Goal: Task Accomplishment & Management: Manage account settings

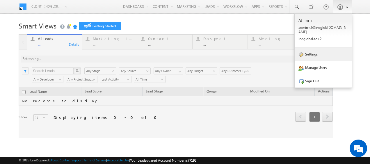
click at [311, 52] on link "Settings" at bounding box center [323, 53] width 57 height 13
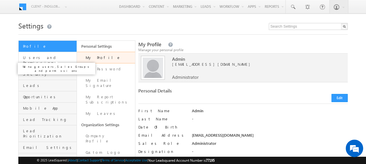
click at [35, 55] on span "Users and Permissions" at bounding box center [49, 60] width 52 height 10
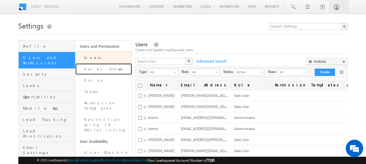
click at [92, 70] on link "Sales Groups" at bounding box center [103, 68] width 57 height 11
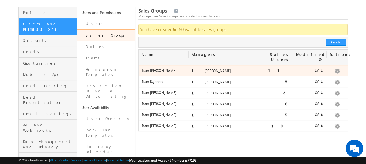
scroll to position [36, 0]
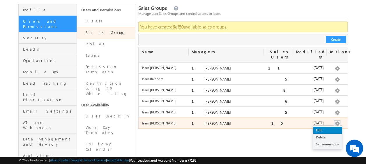
click at [328, 127] on link "Edit" at bounding box center [327, 130] width 29 height 7
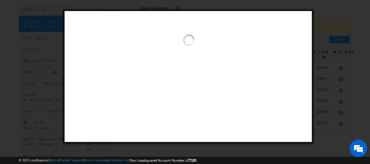
scroll to position [0, 0]
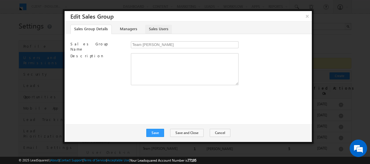
click at [151, 30] on link "Sales Users" at bounding box center [158, 29] width 27 height 9
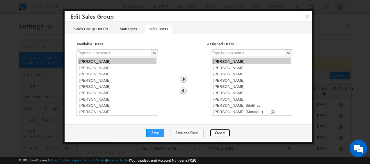
click at [210, 130] on button "Cancel" at bounding box center [220, 133] width 21 height 8
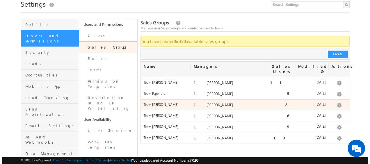
scroll to position [24, 0]
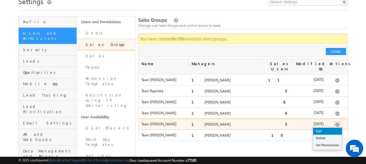
click at [325, 128] on link "Edit" at bounding box center [327, 131] width 29 height 7
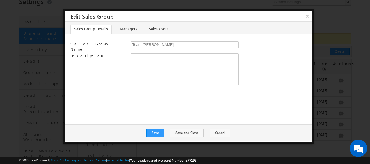
scroll to position [0, 0]
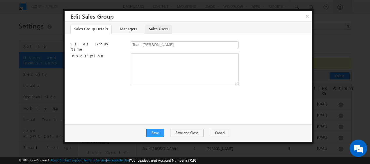
click at [157, 31] on link "Sales Users" at bounding box center [158, 29] width 27 height 9
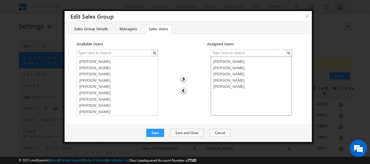
select select "9a0254bf-5ef5-11f0-8589-125492a0d7ad"
click at [225, 80] on option "Rohit Sinha" at bounding box center [251, 80] width 79 height 6
click at [184, 91] on img at bounding box center [183, 91] width 8 height 8
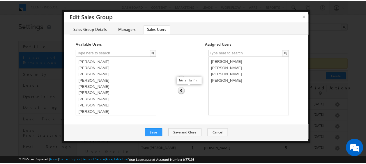
scroll to position [193, 0]
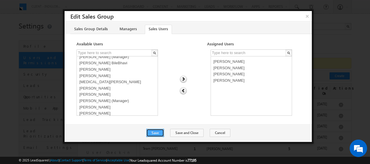
click at [159, 130] on button "Save" at bounding box center [155, 133] width 18 height 8
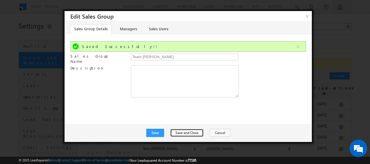
click at [185, 133] on button "Save and Close" at bounding box center [186, 133] width 33 height 8
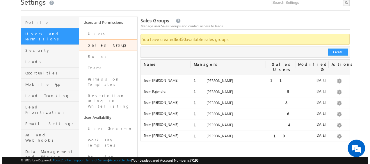
scroll to position [24, 0]
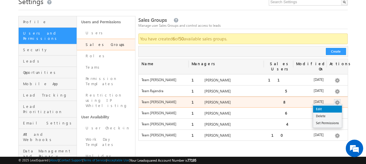
click at [323, 106] on link "Edit" at bounding box center [327, 109] width 29 height 7
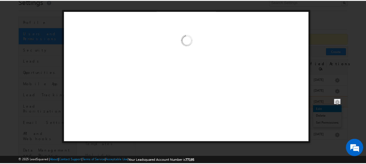
scroll to position [0, 0]
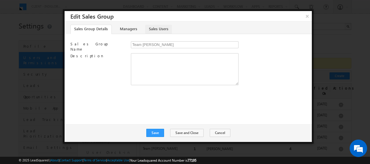
click at [156, 32] on link "Sales Users" at bounding box center [158, 29] width 27 height 9
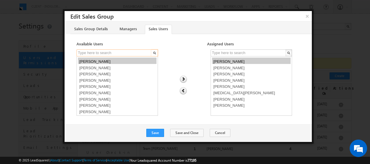
click at [125, 51] on input "text" at bounding box center [115, 52] width 76 height 7
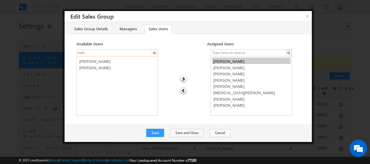
type input "rohi"
select select "9a0254bf-5ef5-11f0-8589-125492a0d7ad"
click at [104, 60] on option "Rohit Sinha" at bounding box center [117, 61] width 79 height 6
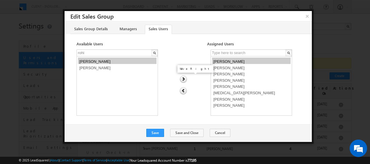
click at [184, 78] on img at bounding box center [183, 80] width 8 height 8
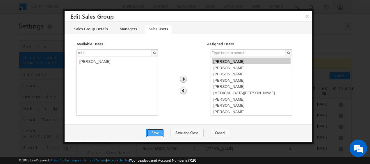
click at [157, 133] on button "Save" at bounding box center [155, 133] width 18 height 8
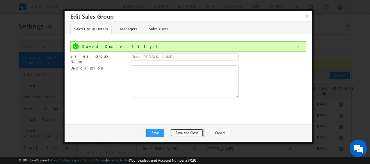
click at [187, 133] on button "Save and Close" at bounding box center [186, 133] width 33 height 8
